Goal: Understand process/instructions: Learn how to perform a task or action

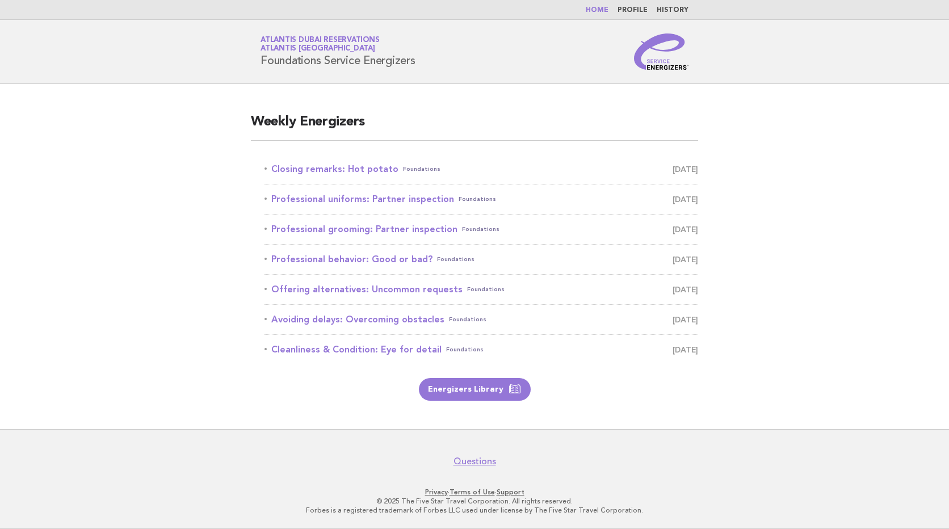
click at [621, 108] on div "Weekly Energizers Closing remarks: Hot potato Foundations September 30 Professi…" at bounding box center [474, 256] width 475 height 315
click at [349, 174] on link "Closing remarks: Hot potato Foundations September 30" at bounding box center [482, 169] width 434 height 16
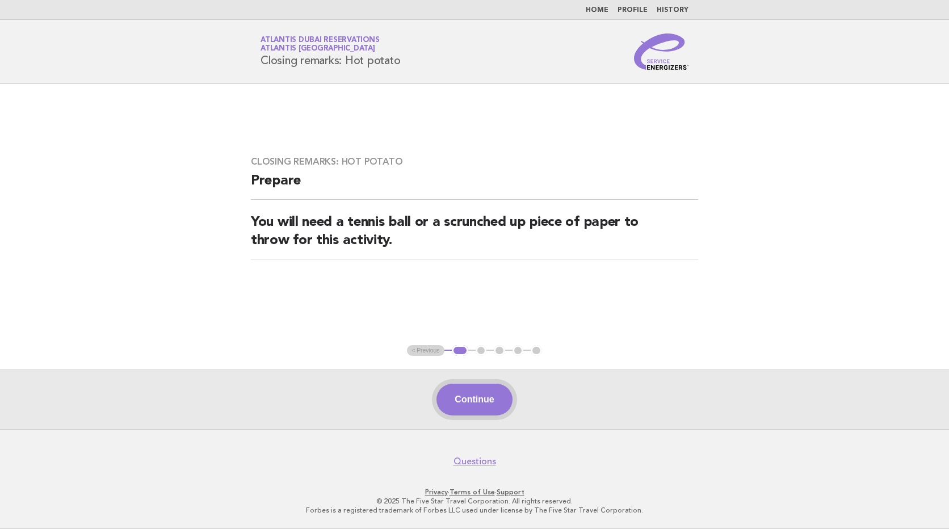
click at [463, 411] on button "Continue" at bounding box center [474, 400] width 75 height 32
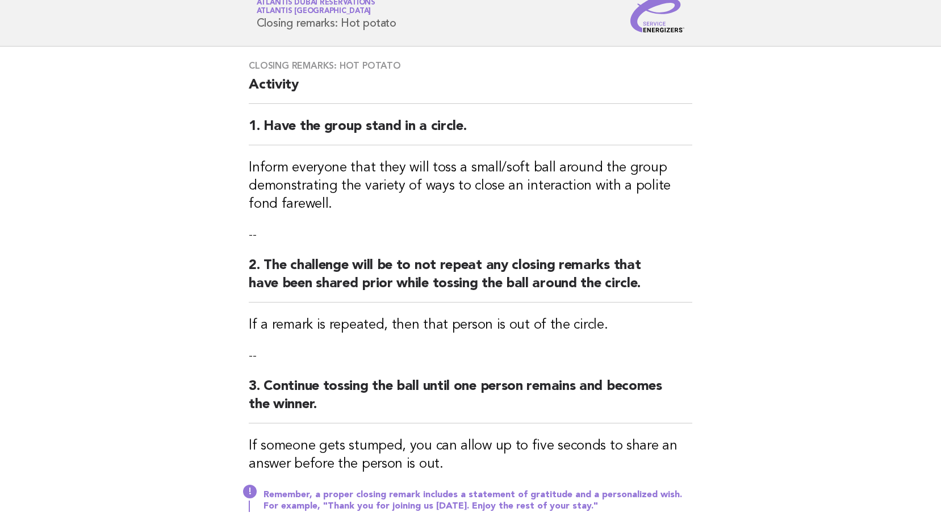
scroll to position [57, 0]
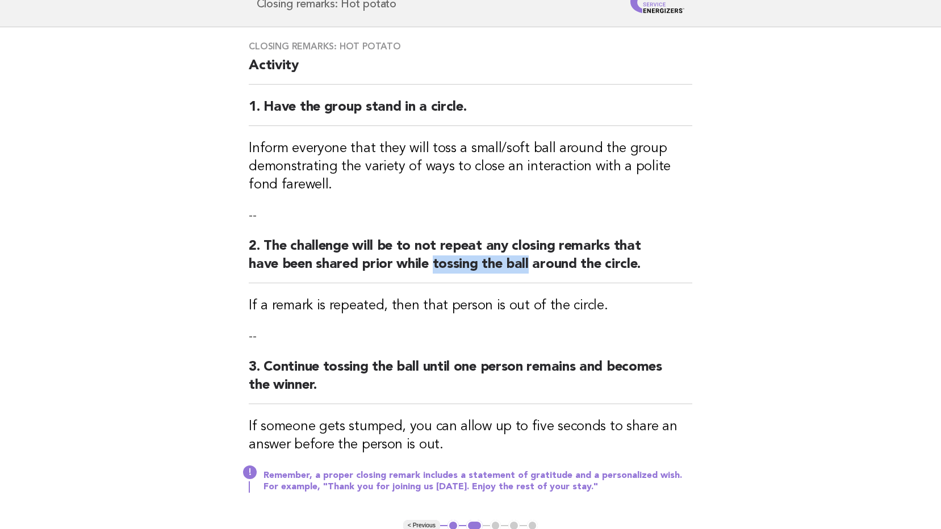
drag, startPoint x: 434, startPoint y: 259, endPoint x: 527, endPoint y: 257, distance: 93.1
click at [527, 257] on h2 "2. The challenge will be to not repeat any closing remarks that have been share…" at bounding box center [470, 260] width 443 height 46
copy h2 "tossing the ball"
click at [700, 143] on div "Closing remarks: Hot potato Activity 1. Have the group stand in a circle. Infor…" at bounding box center [470, 273] width 471 height 493
click at [657, 312] on h3 "If a remark is repeated, then that person is out of the circle." at bounding box center [470, 306] width 443 height 18
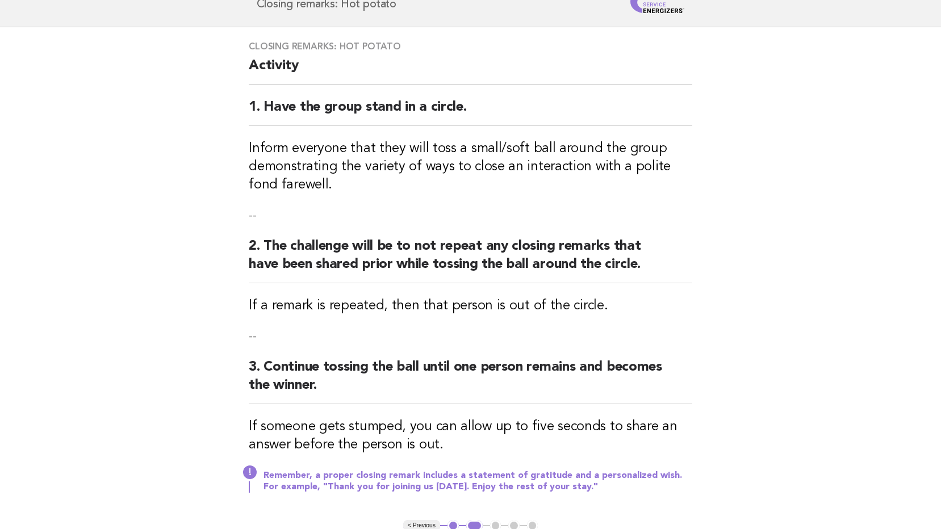
click at [692, 304] on h3 "If a remark is repeated, then that person is out of the circle." at bounding box center [470, 306] width 443 height 18
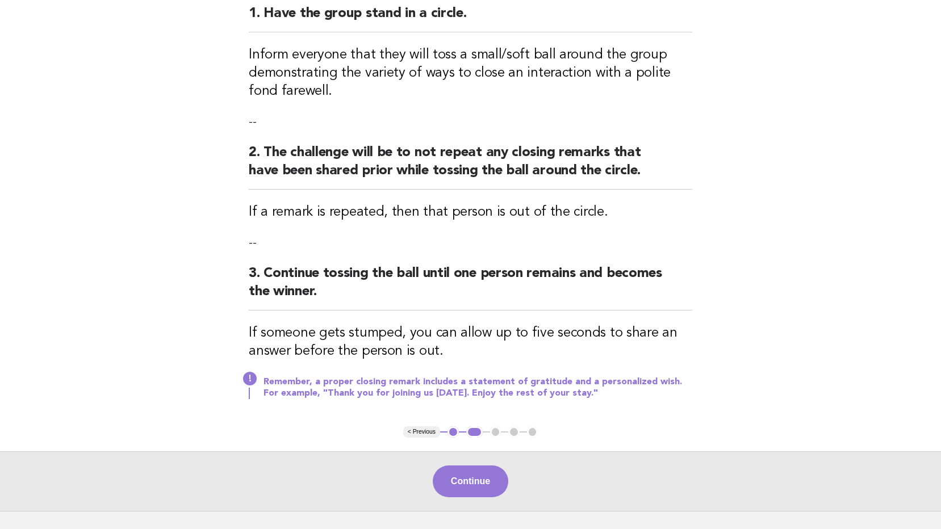
scroll to position [170, 0]
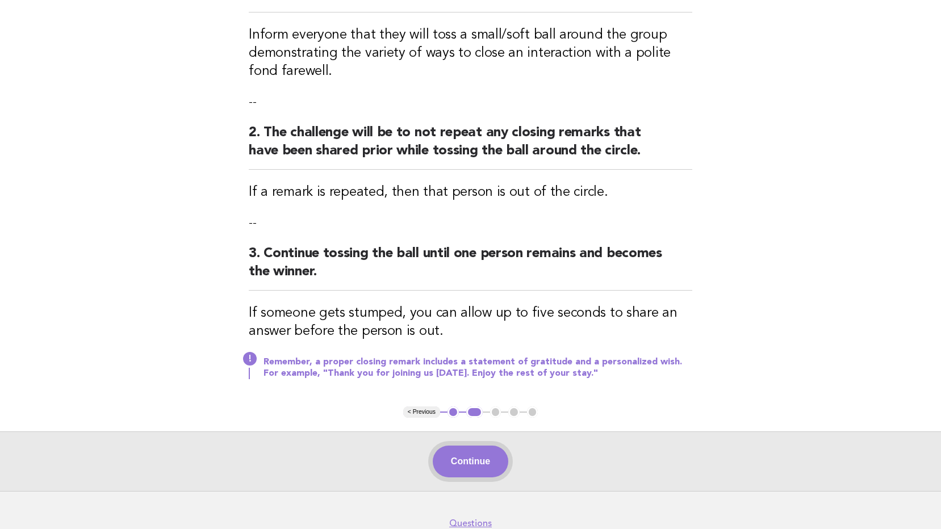
click at [481, 449] on button "Continue" at bounding box center [470, 462] width 75 height 32
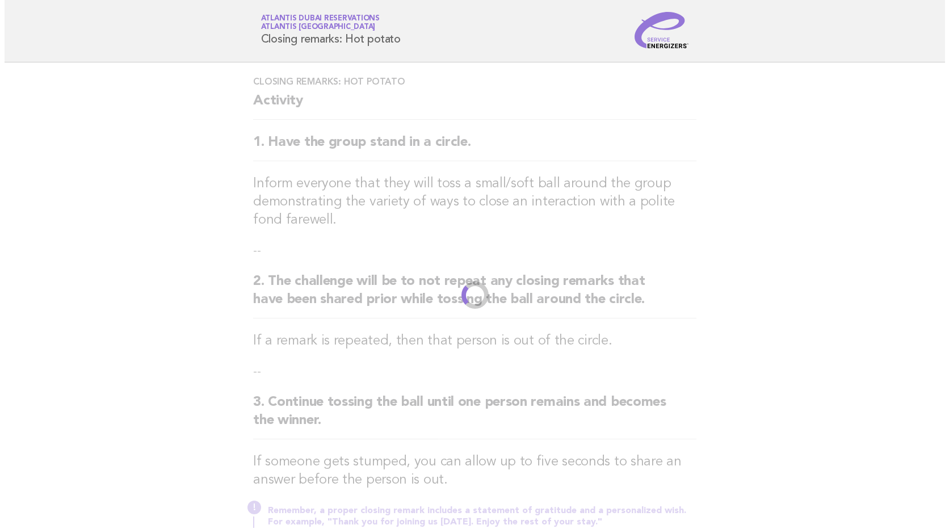
scroll to position [0, 0]
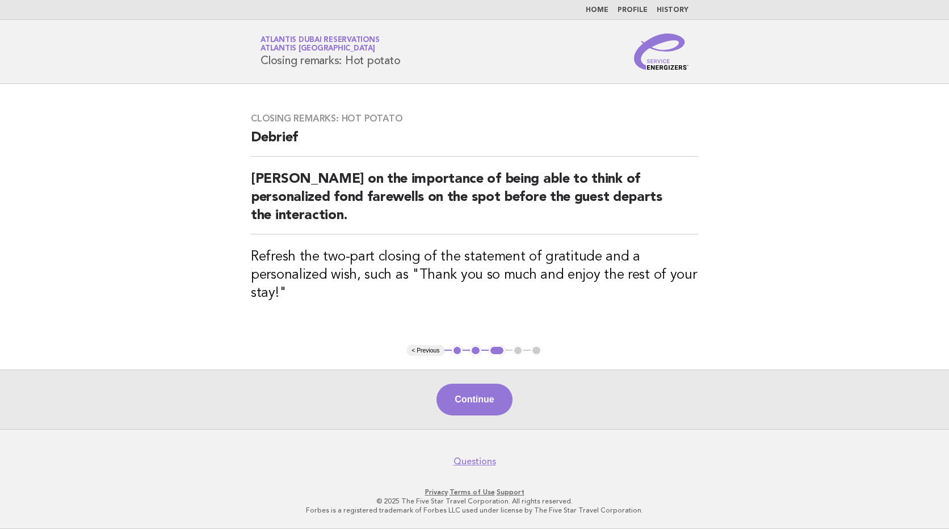
click at [458, 379] on div "Continue" at bounding box center [474, 400] width 949 height 60
click at [461, 384] on button "Continue" at bounding box center [474, 400] width 75 height 32
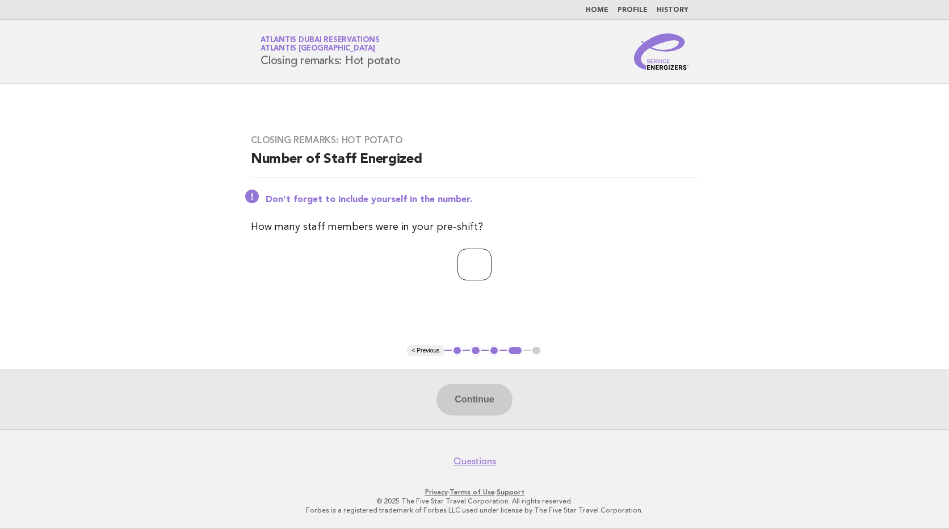
click at [471, 274] on input "number" at bounding box center [475, 265] width 34 height 32
click at [492, 260] on input "*" at bounding box center [475, 265] width 34 height 32
click at [492, 267] on input "*" at bounding box center [475, 265] width 34 height 32
click at [492, 262] on input "*" at bounding box center [475, 265] width 34 height 32
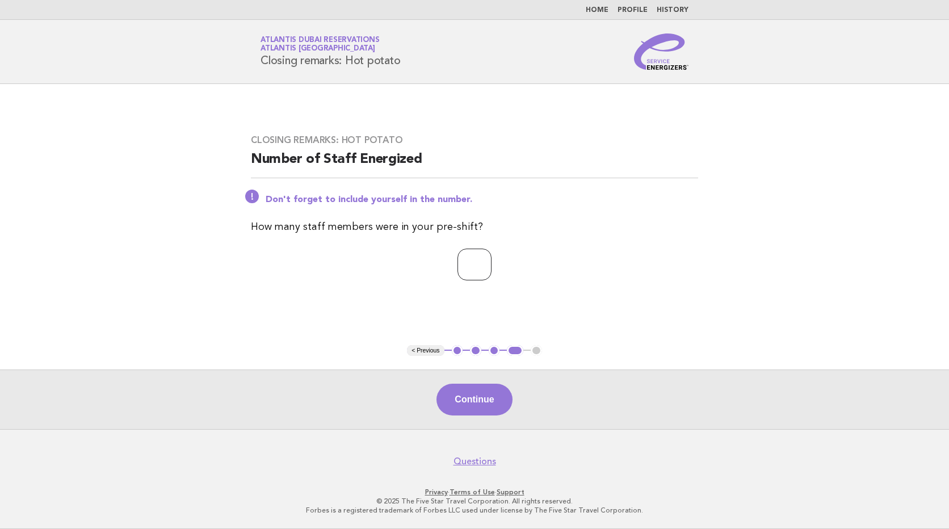
click at [492, 262] on input "*" at bounding box center [475, 265] width 34 height 32
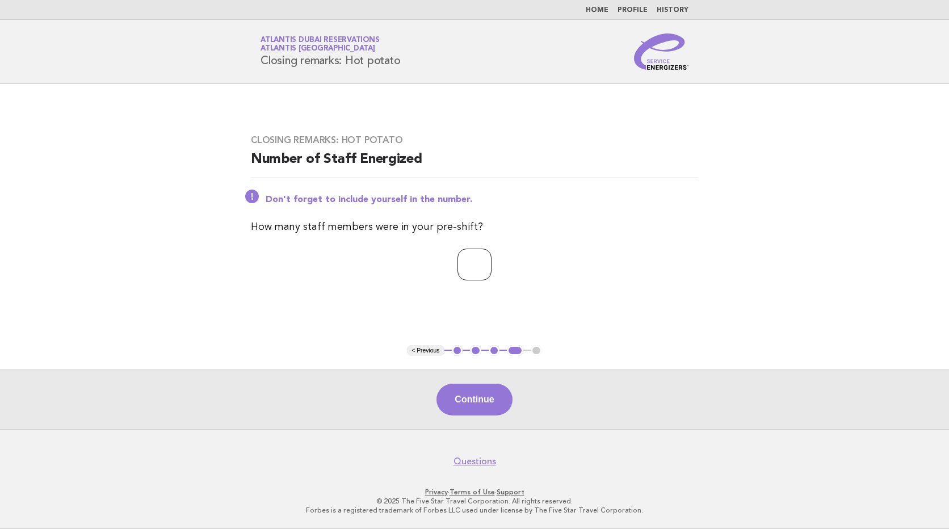
click at [492, 262] on input "*" at bounding box center [475, 265] width 34 height 32
click at [492, 262] on input "**" at bounding box center [475, 265] width 34 height 32
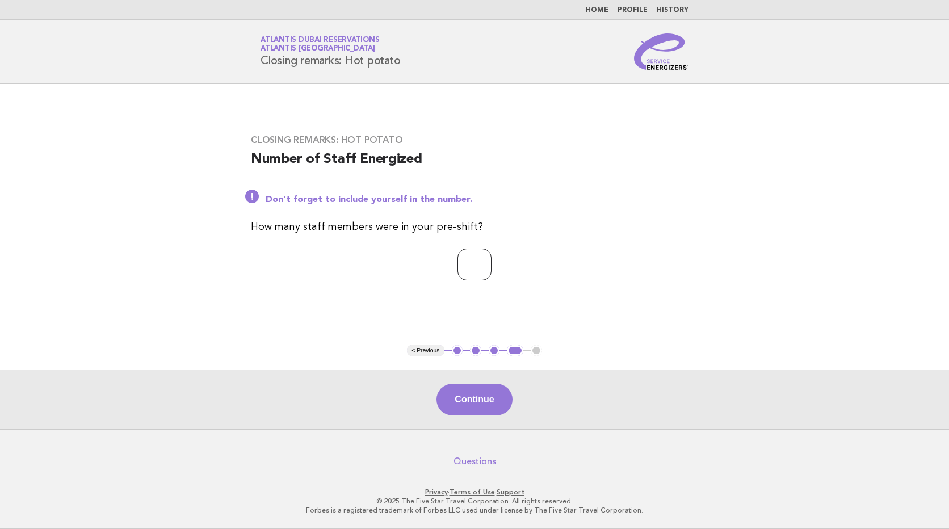
click at [492, 262] on input "**" at bounding box center [475, 265] width 34 height 32
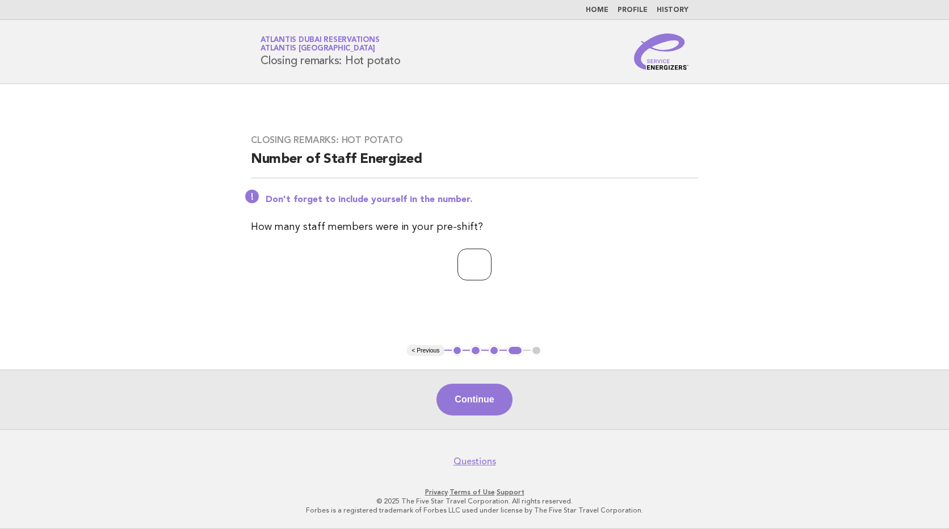
click at [492, 262] on input "**" at bounding box center [475, 265] width 34 height 32
type input "**"
click at [492, 262] on input "**" at bounding box center [475, 265] width 34 height 32
click at [607, 318] on main "Closing remarks: Hot potato Number of Staff Energized Don't forget to include y…" at bounding box center [474, 256] width 949 height 345
